Goal: Task Accomplishment & Management: Manage account settings

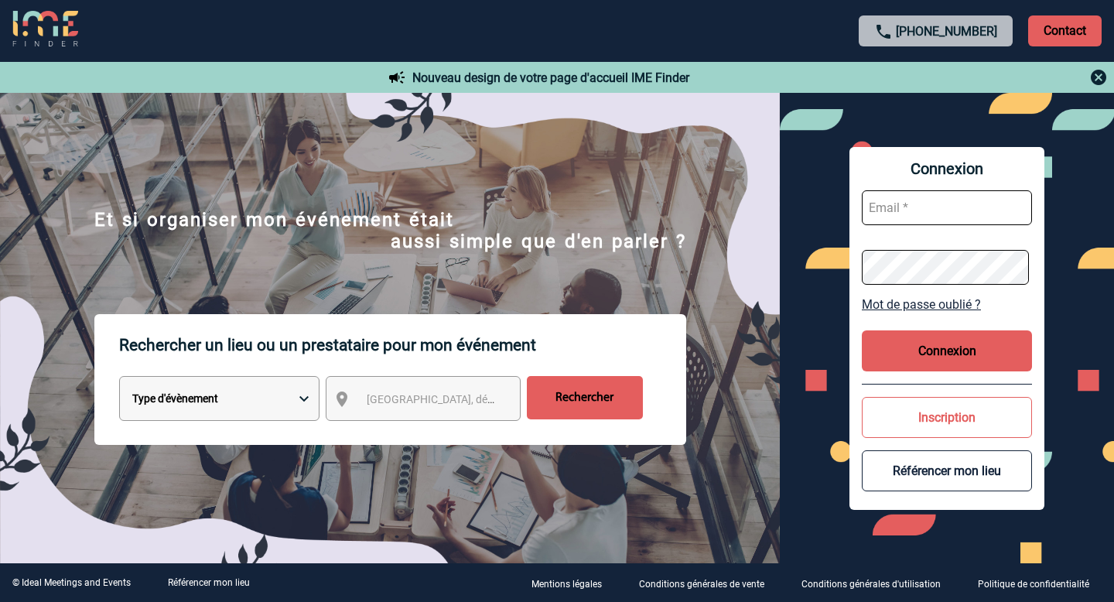
type input "[EMAIL_ADDRESS][DOMAIN_NAME]"
click at [953, 358] on button "Connexion" at bounding box center [947, 350] width 170 height 41
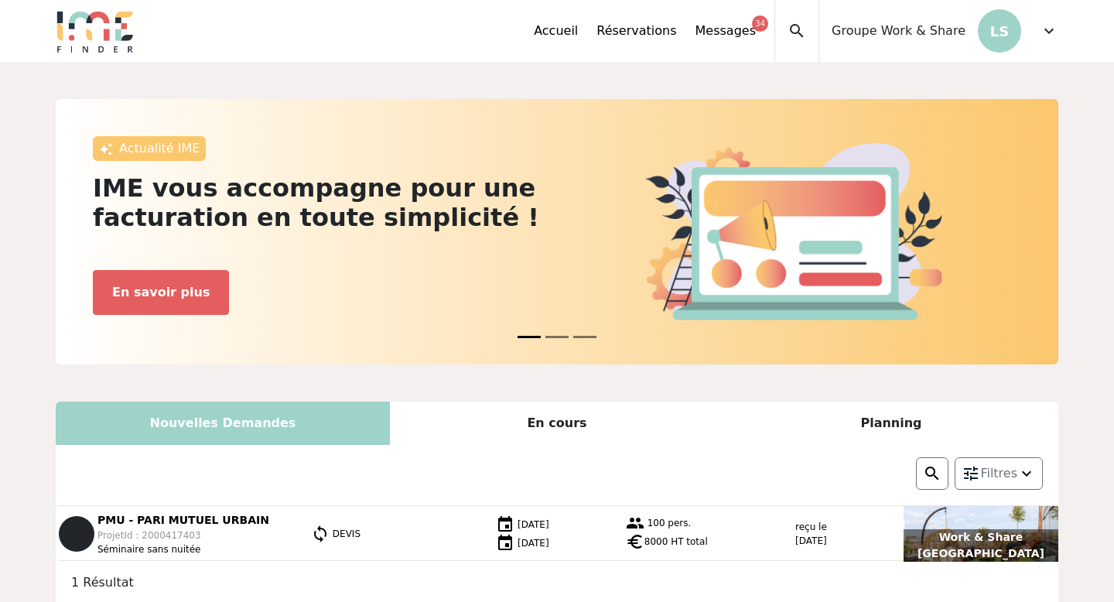
click at [1047, 33] on span "expand_more" at bounding box center [1049, 31] width 19 height 19
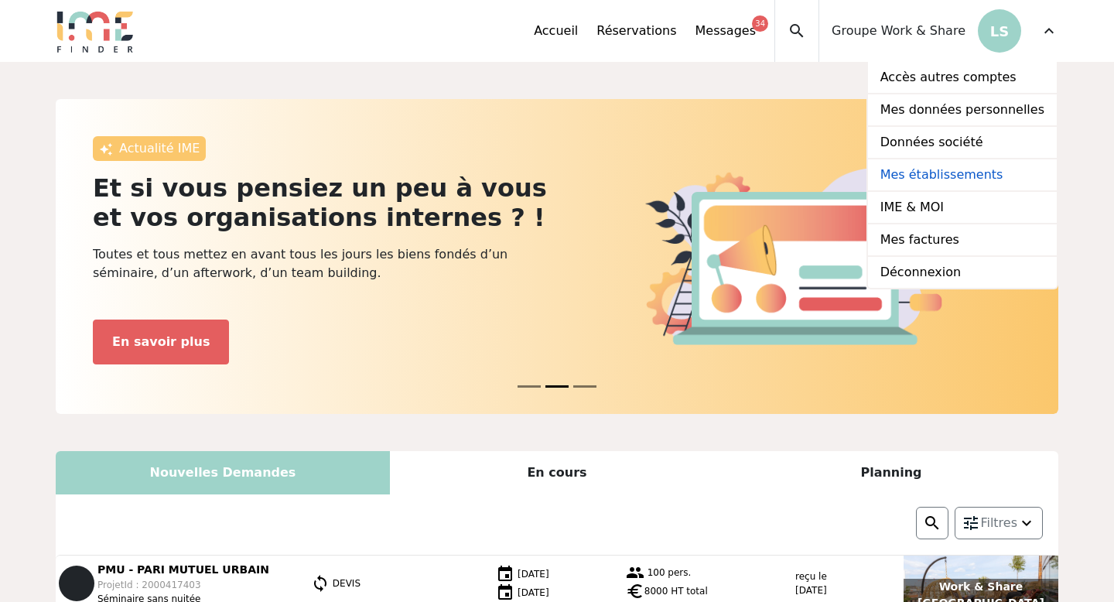
click at [950, 176] on link "Mes établissements" at bounding box center [962, 175] width 189 height 33
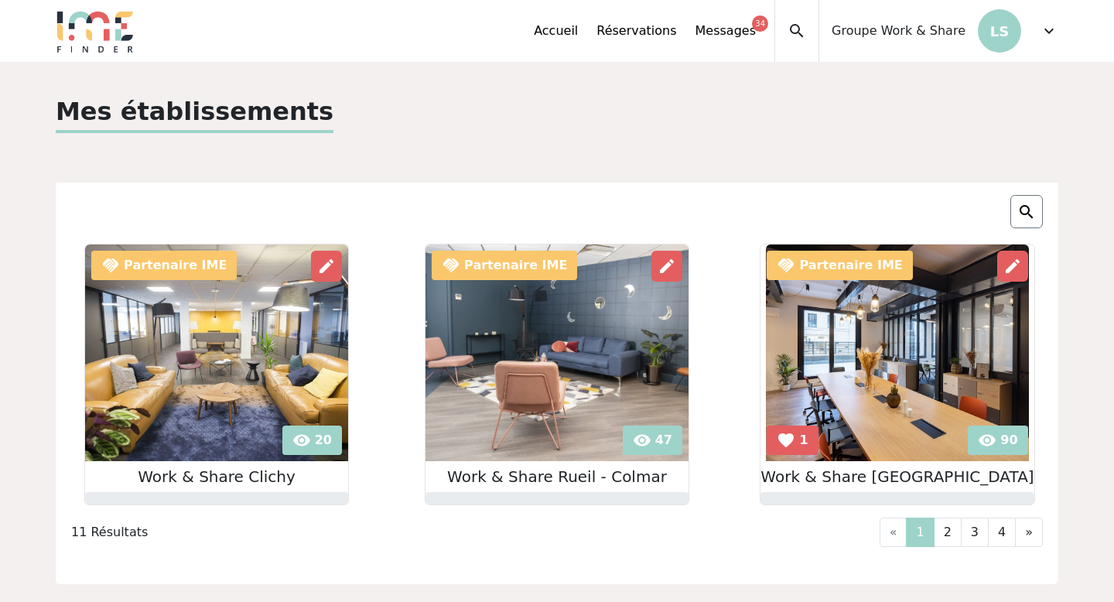
scroll to position [5, 0]
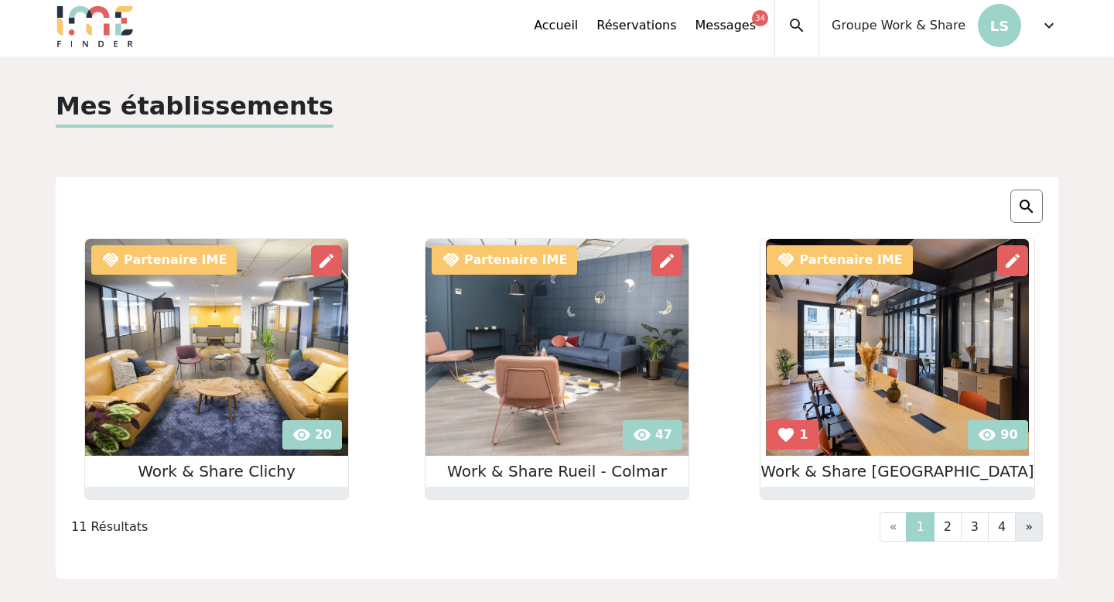
click at [1023, 525] on link "»" at bounding box center [1029, 526] width 28 height 29
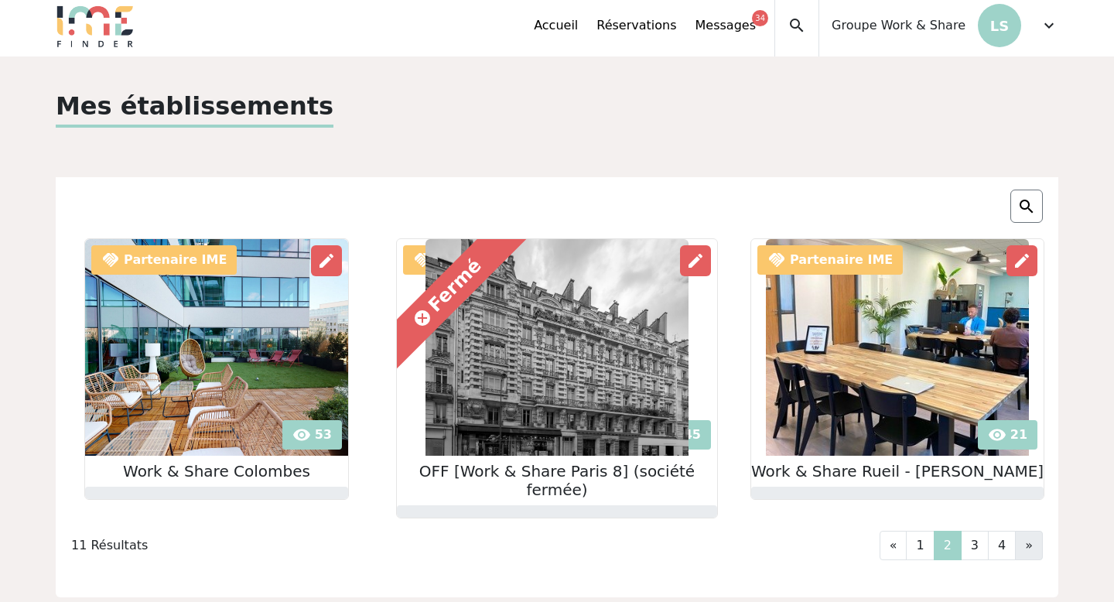
click at [1037, 531] on link "»" at bounding box center [1029, 545] width 28 height 29
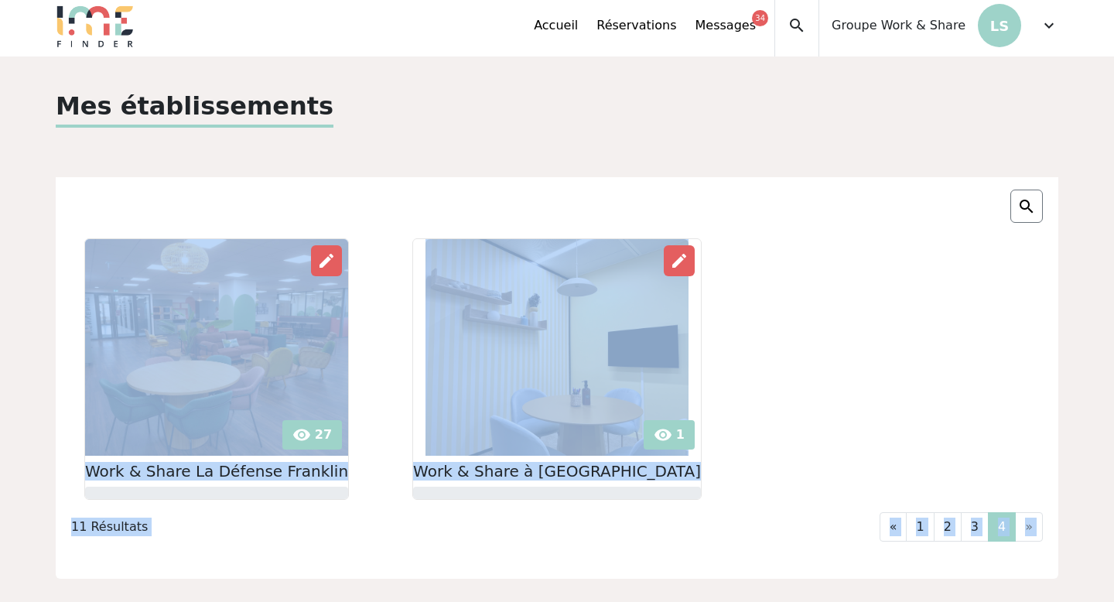
click at [1037, 527] on li "»" at bounding box center [1029, 526] width 27 height 29
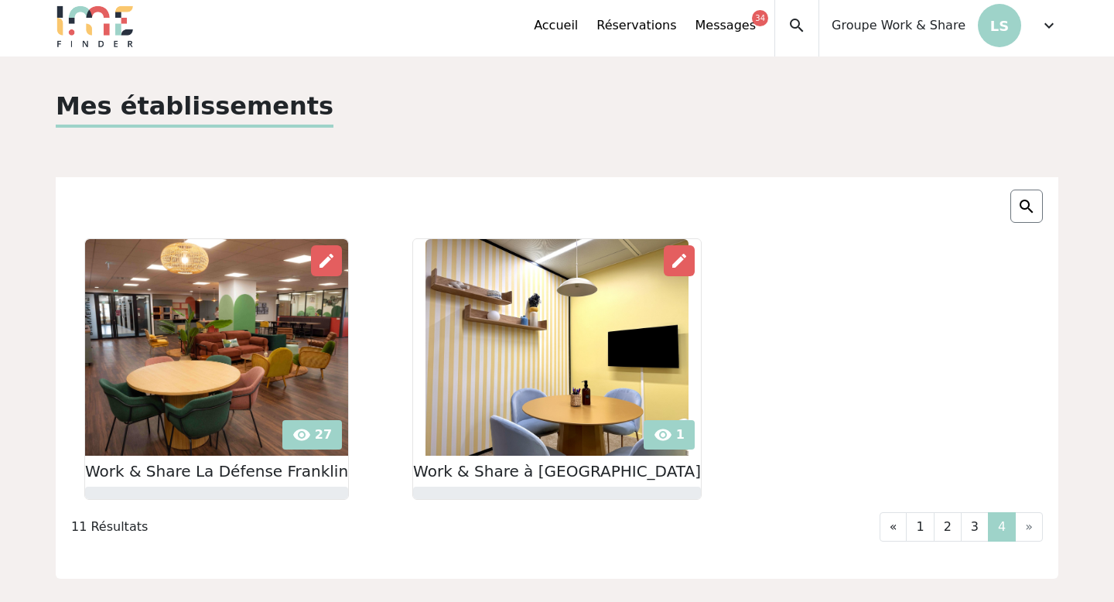
click at [529, 466] on h2 "Work & Share à Val de Fontenay" at bounding box center [557, 471] width 288 height 19
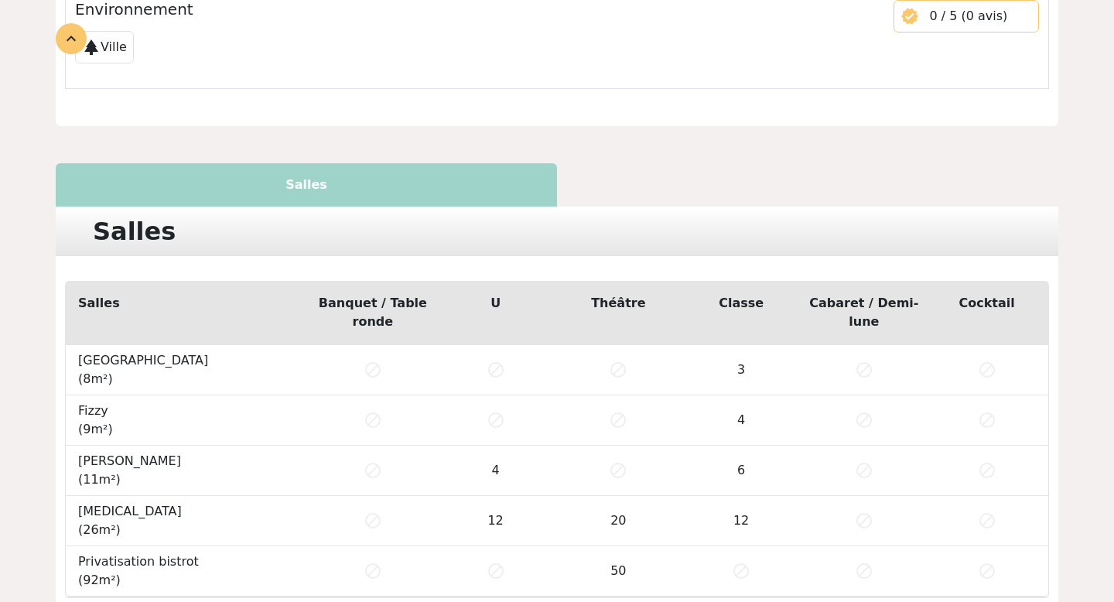
scroll to position [1116, 0]
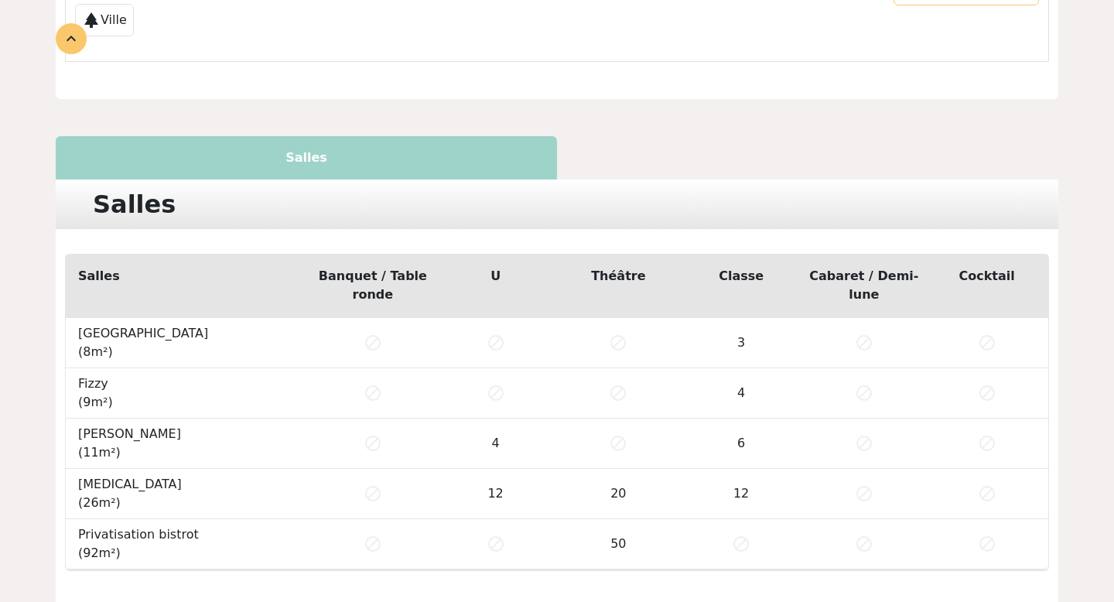
click at [101, 335] on span "Provence (8m²)" at bounding box center [143, 342] width 130 height 33
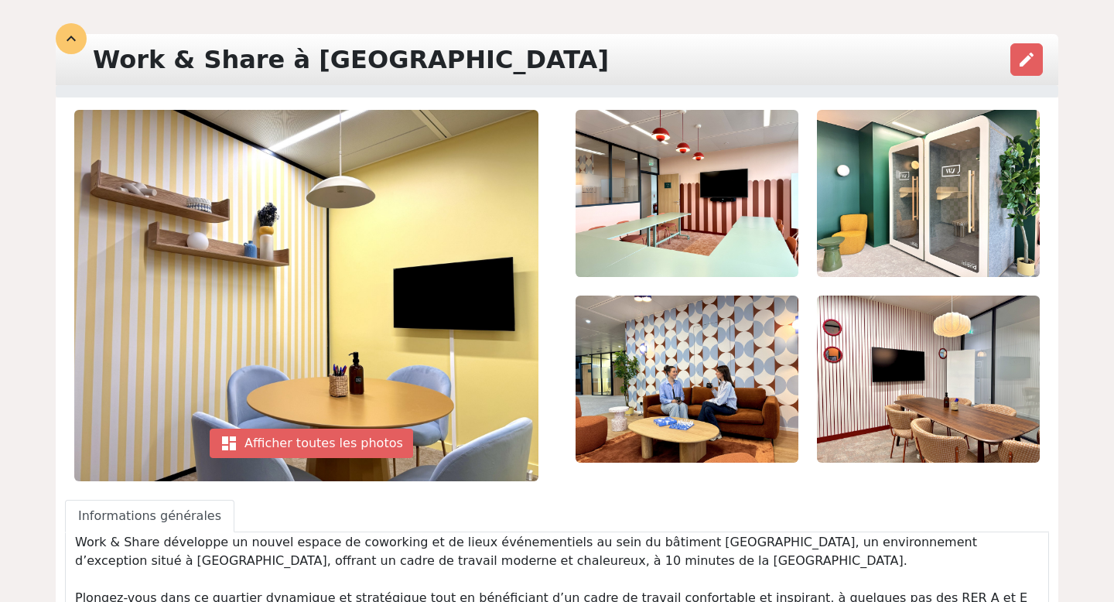
scroll to position [0, 0]
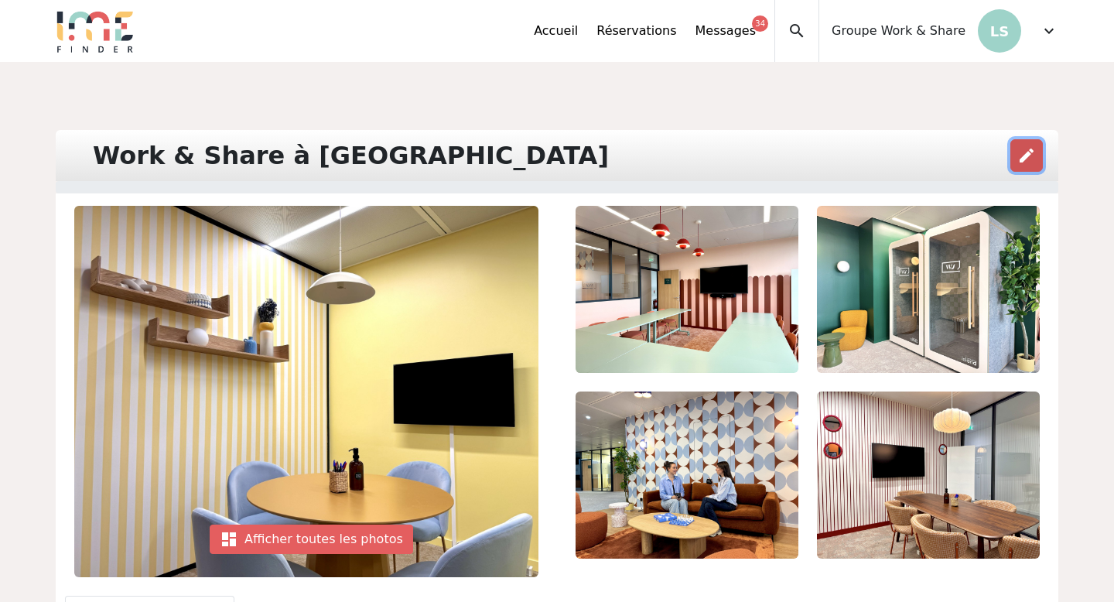
click at [1021, 156] on span "edit" at bounding box center [1027, 155] width 19 height 19
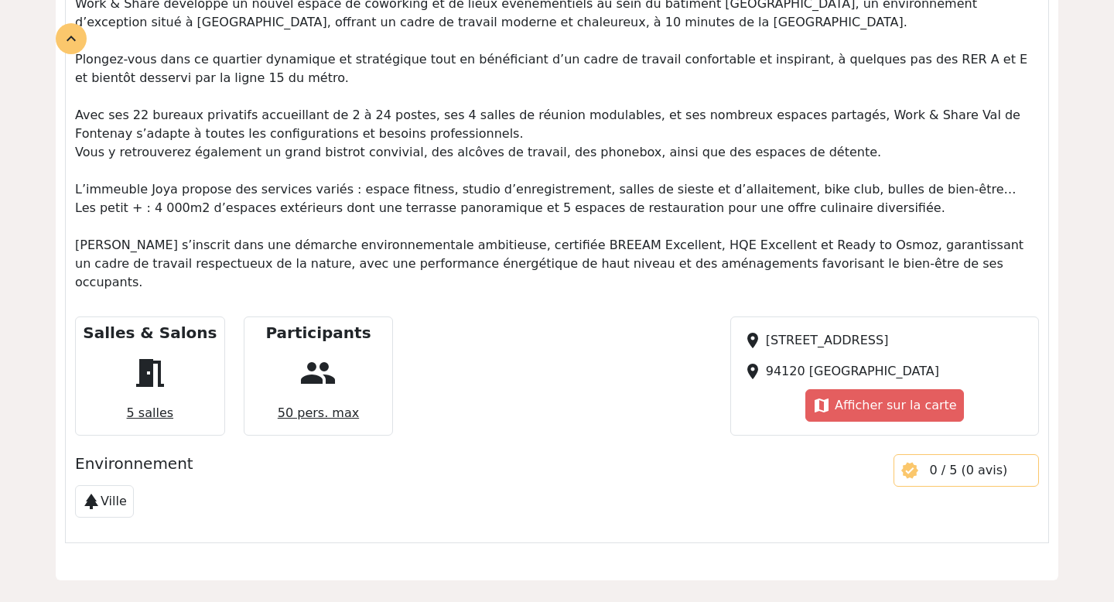
scroll to position [658, 0]
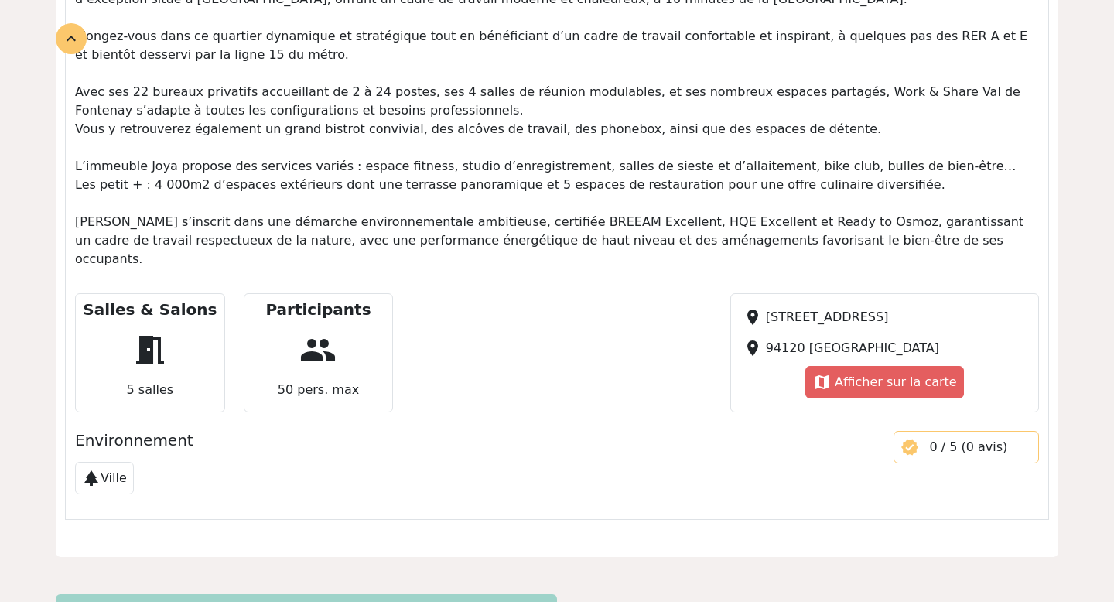
click at [695, 235] on p "Work & Share développe un nouvel espace de coworking et de lieux événementiels …" at bounding box center [557, 119] width 964 height 297
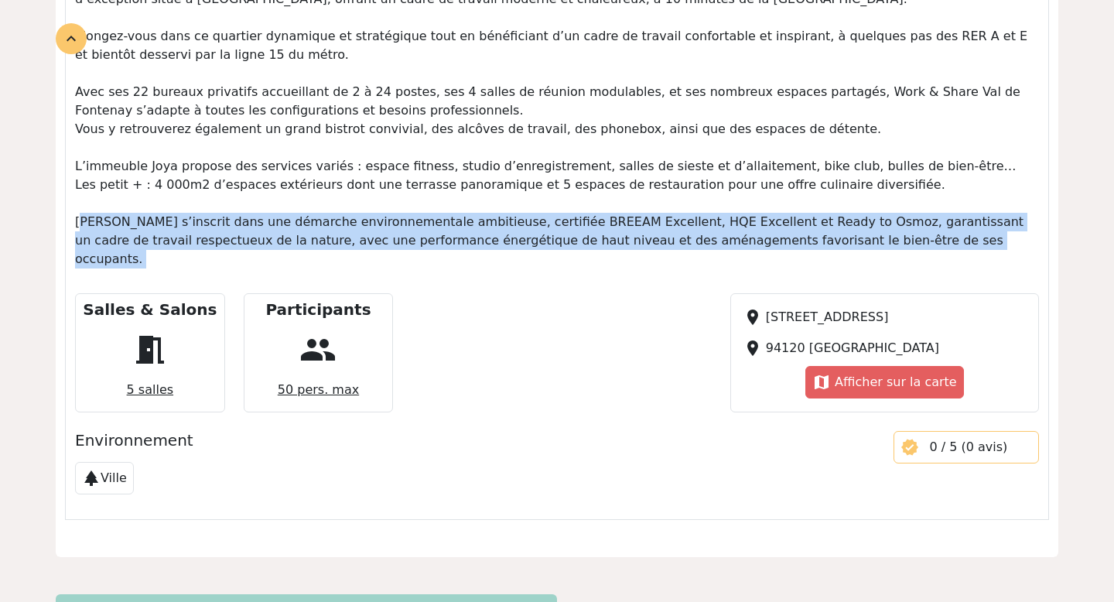
click at [695, 235] on p "Work & Share développe un nouvel espace de coworking et de lieux événementiels …" at bounding box center [557, 119] width 964 height 297
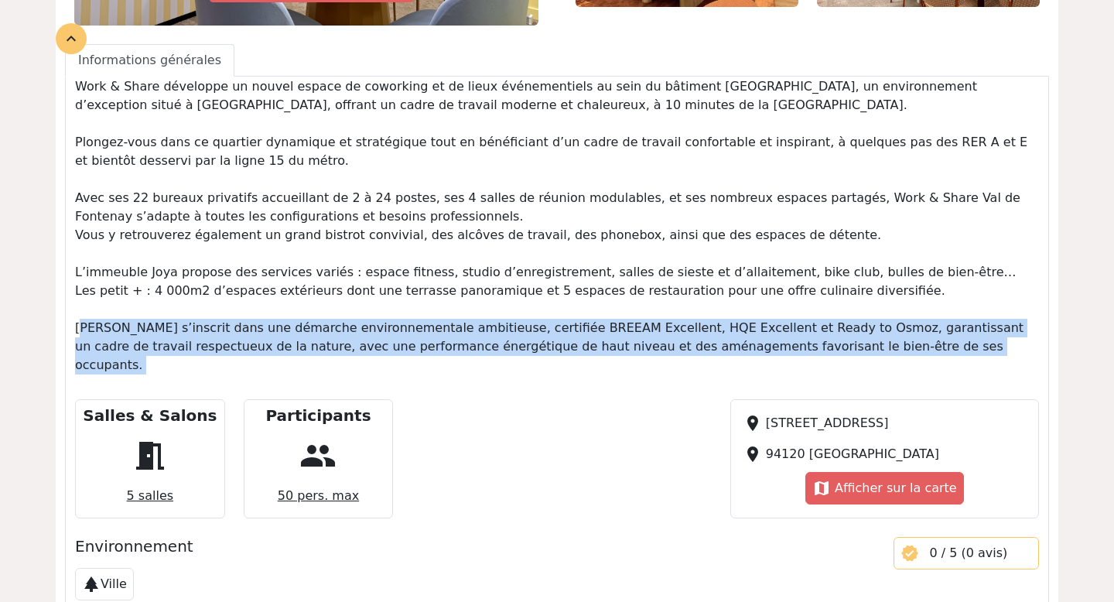
scroll to position [488, 0]
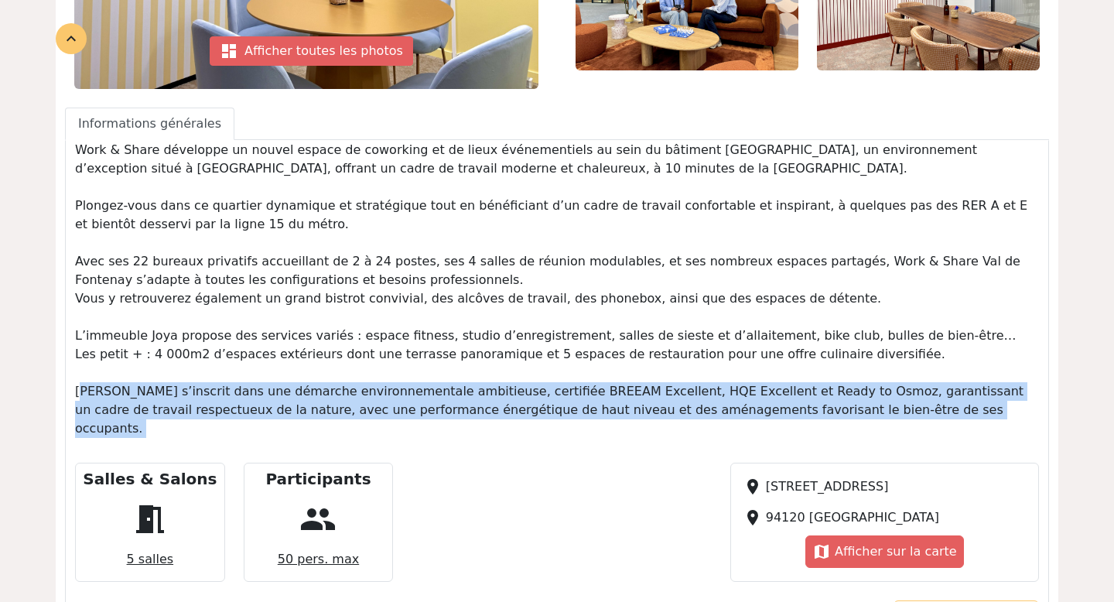
drag, startPoint x: 73, startPoint y: 263, endPoint x: 402, endPoint y: 282, distance: 329.4
click at [402, 282] on div "Work & Share développe un nouvel espace de coworking et de lieux événementiels …" at bounding box center [557, 296] width 983 height 310
copy p "Avec ses 22 bureaux privatifs accueillant de 2 à 24 postes, ses 4 salles de réu…"
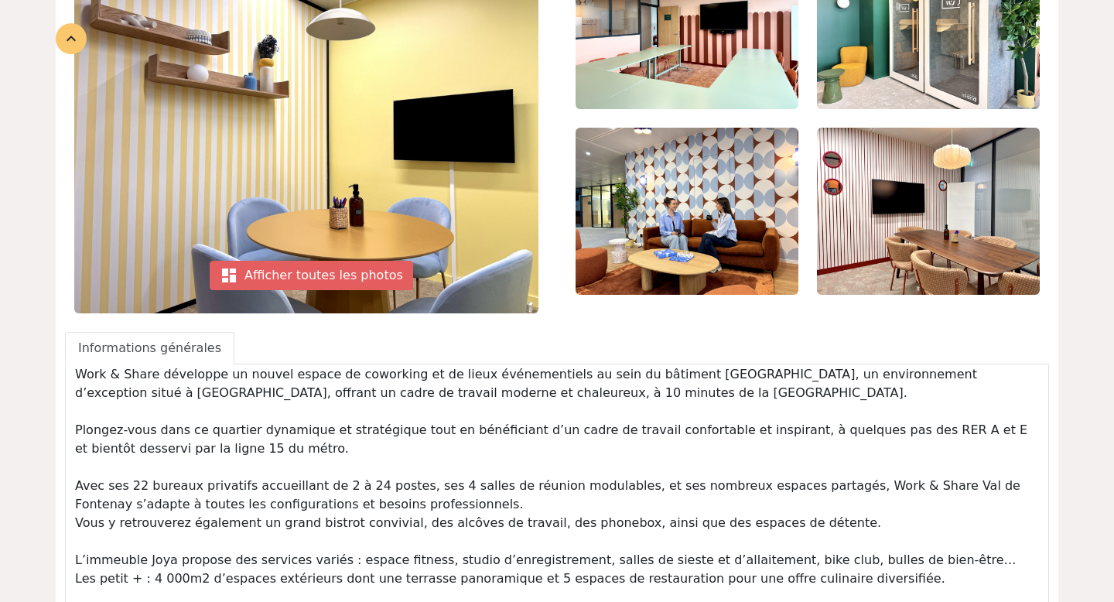
scroll to position [185, 0]
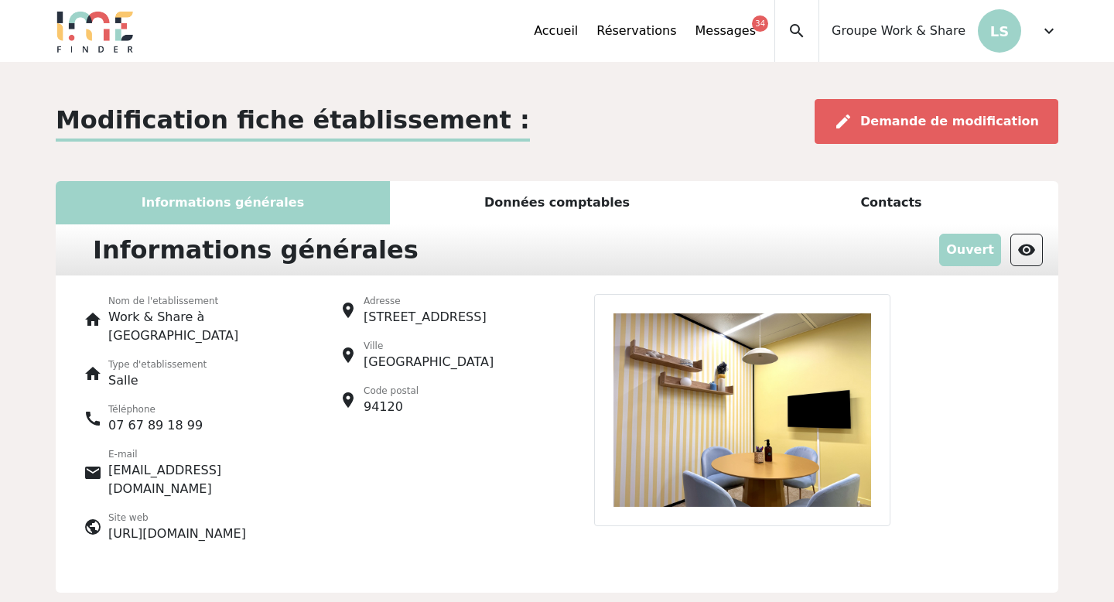
click at [489, 225] on div "Informations générales Ouvert visibility" at bounding box center [557, 249] width 1003 height 51
click at [579, 203] on div "Données comptables" at bounding box center [557, 202] width 334 height 43
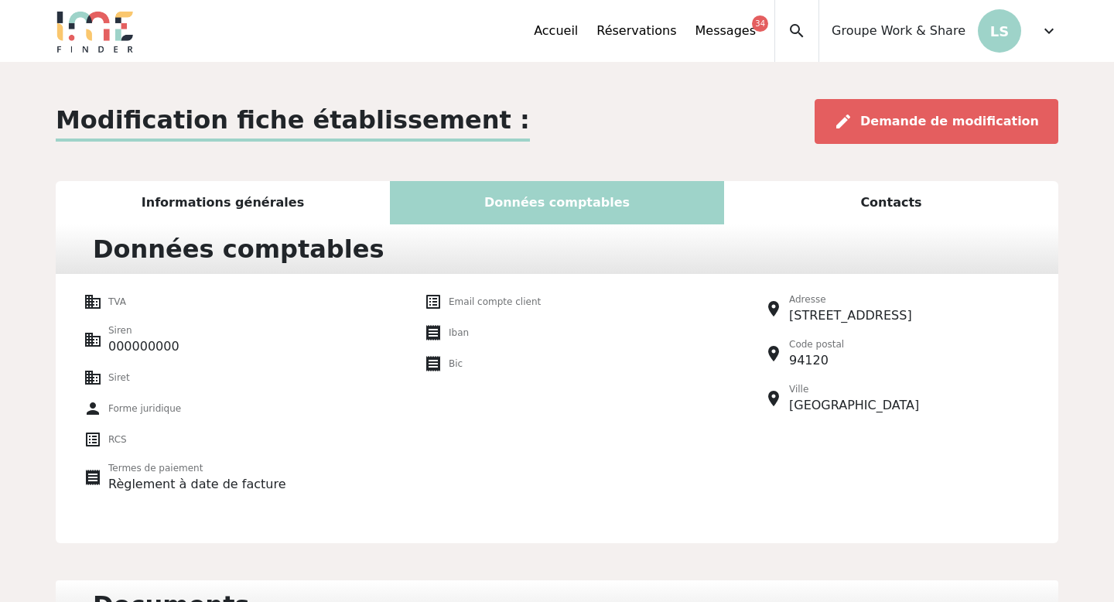
click at [893, 198] on div "Contacts" at bounding box center [891, 202] width 334 height 43
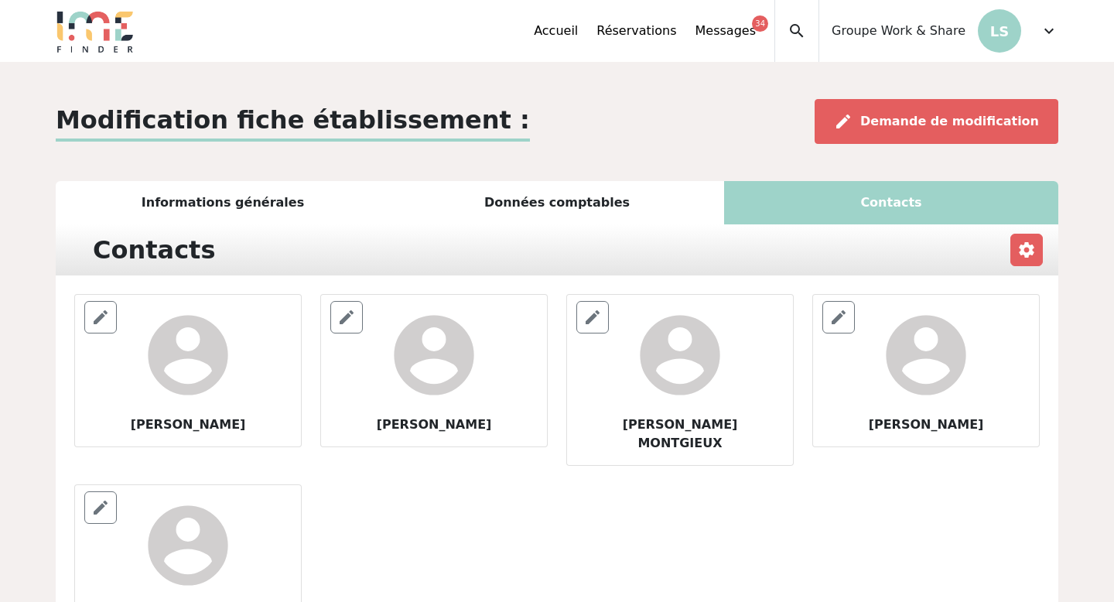
click at [209, 200] on div "Informations générales" at bounding box center [223, 202] width 334 height 43
